Goal: Share content: Share content

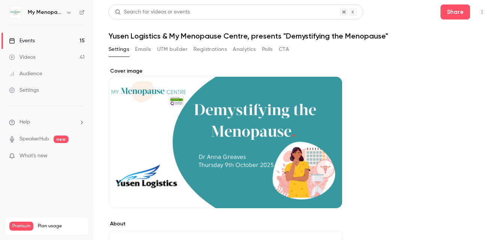
click at [144, 49] on button "Emails" at bounding box center [143, 49] width 16 height 12
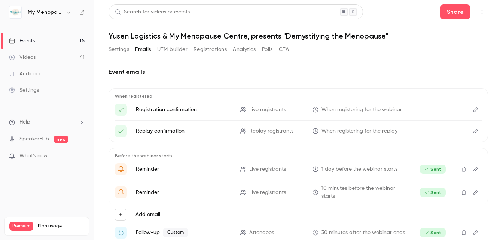
click at [24, 38] on div "Events" at bounding box center [22, 40] width 26 height 7
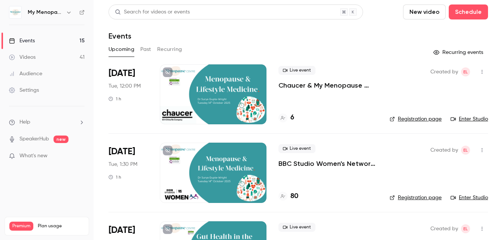
click at [148, 46] on button "Past" at bounding box center [145, 49] width 11 height 12
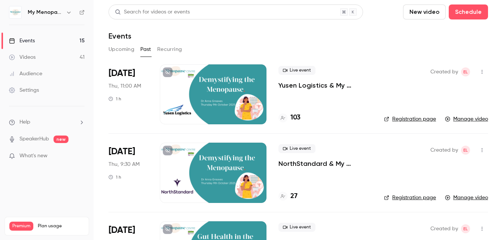
click at [225, 96] on div at bounding box center [213, 94] width 107 height 60
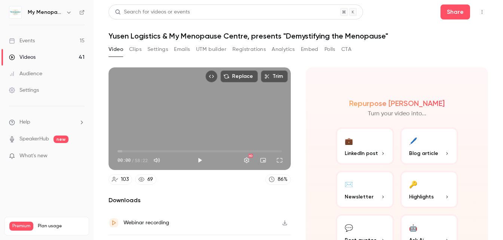
click at [330, 49] on button "Polls" at bounding box center [330, 49] width 11 height 12
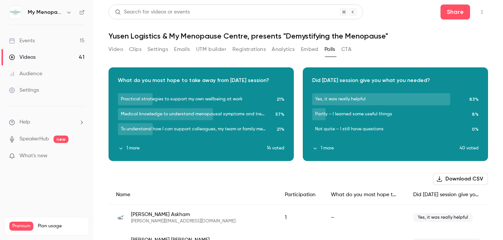
click at [134, 148] on button "1 more" at bounding box center [192, 148] width 149 height 7
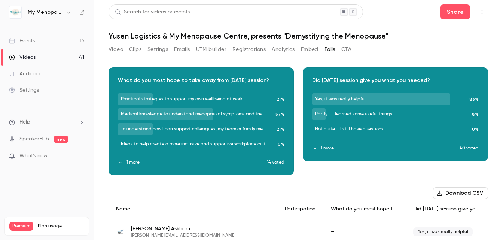
click at [327, 147] on button "1 more" at bounding box center [386, 148] width 148 height 7
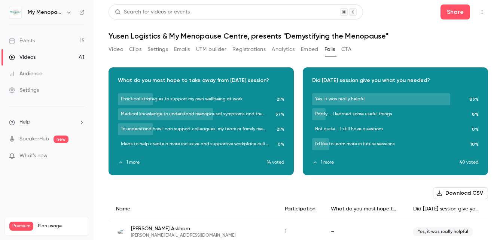
click at [116, 49] on button "Video" at bounding box center [116, 49] width 15 height 12
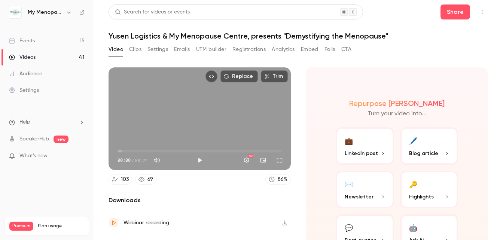
click at [272, 77] on button "Trim" at bounding box center [274, 76] width 27 height 12
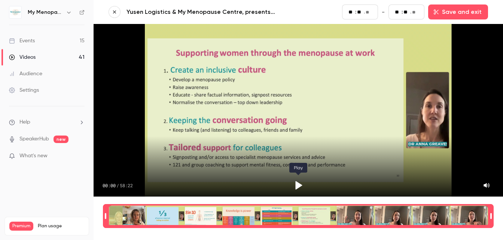
click at [296, 184] on icon "Play" at bounding box center [299, 185] width 7 height 9
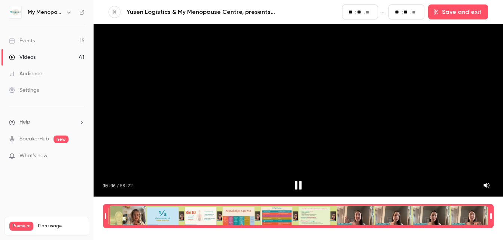
type input "*"
type input "**"
type input "*"
type input "**"
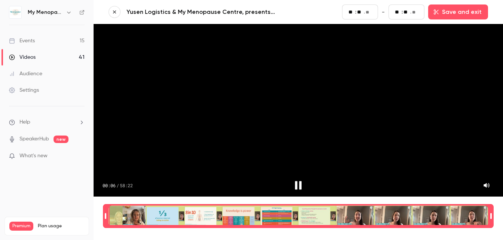
type input "**"
click at [107, 218] on div "Time range seconds start time" at bounding box center [106, 216] width 5 height 22
click at [297, 186] on icon "Play" at bounding box center [299, 185] width 7 height 9
type input "**"
click at [115, 10] on icon "button" at bounding box center [114, 11] width 5 height 5
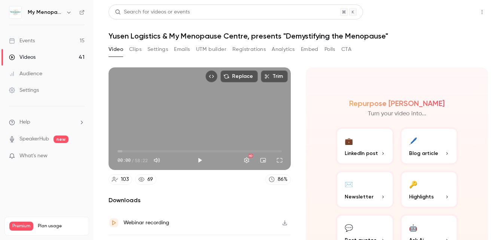
click at [346, 14] on button "Share" at bounding box center [456, 11] width 30 height 15
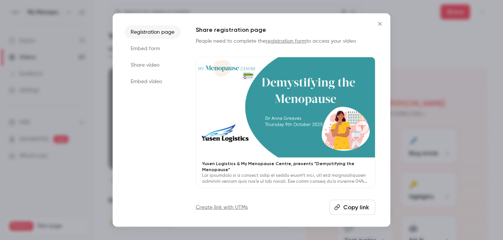
click at [142, 66] on li "Share video" at bounding box center [153, 64] width 56 height 13
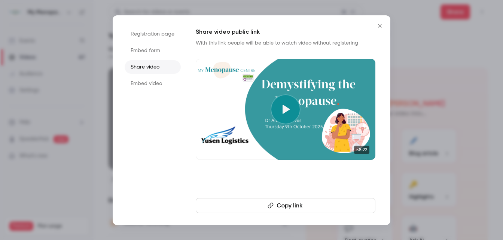
click at [284, 204] on button "Copy link" at bounding box center [286, 205] width 180 height 15
click at [346, 26] on icon "Close" at bounding box center [380, 26] width 9 height 6
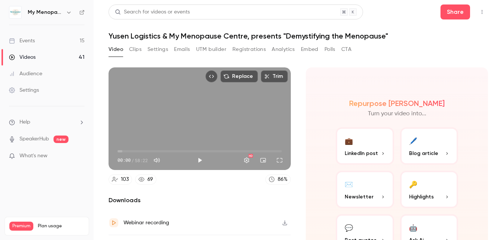
click at [23, 39] on div "Events" at bounding box center [22, 40] width 26 height 7
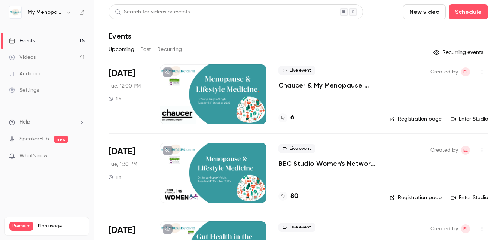
click at [147, 46] on button "Past" at bounding box center [145, 49] width 11 height 12
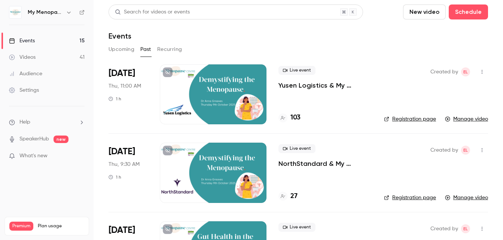
click at [216, 179] on div at bounding box center [213, 173] width 107 height 60
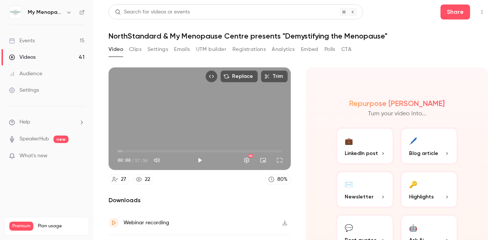
click at [333, 50] on button "Polls" at bounding box center [330, 49] width 11 height 12
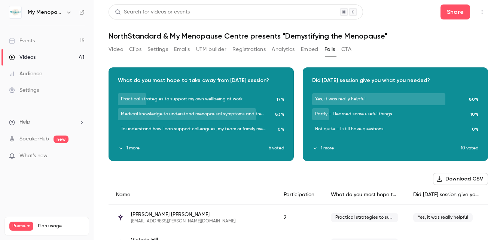
click at [130, 150] on button "1 more" at bounding box center [193, 148] width 151 height 7
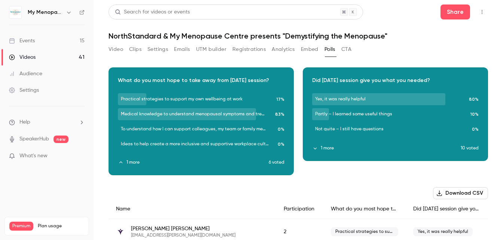
click at [325, 148] on button "1 more" at bounding box center [386, 148] width 149 height 7
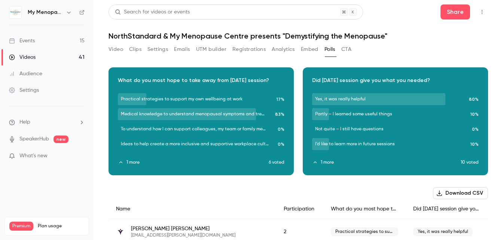
click at [112, 50] on button "Video" at bounding box center [116, 49] width 15 height 12
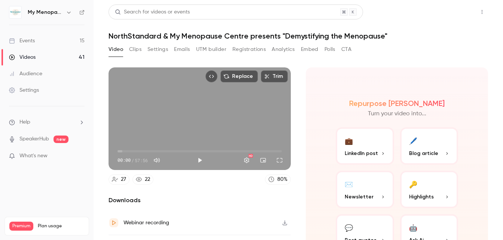
click at [346, 14] on button "Share" at bounding box center [456, 11] width 30 height 15
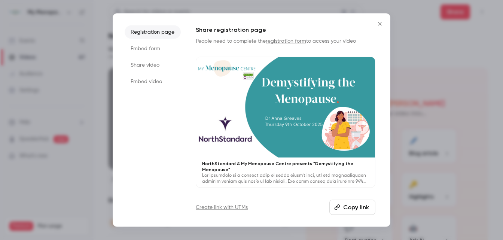
click at [140, 67] on li "Share video" at bounding box center [153, 64] width 56 height 13
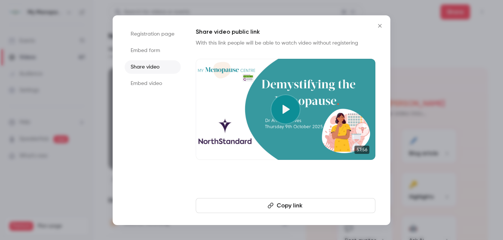
click at [288, 205] on button "Copy link" at bounding box center [286, 205] width 180 height 15
